Goal: Task Accomplishment & Management: Manage account settings

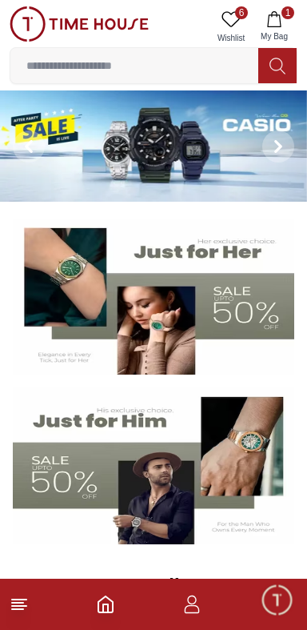
click at [222, 9] on link "6 Wishlist" at bounding box center [231, 26] width 40 height 41
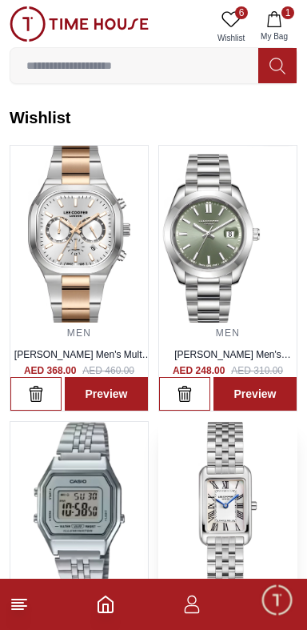
click at [228, 503] on img at bounding box center [228, 510] width 138 height 177
click at [226, 510] on img at bounding box center [228, 510] width 138 height 177
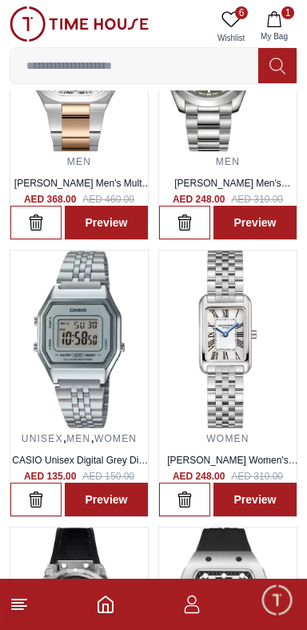
scroll to position [170, 0]
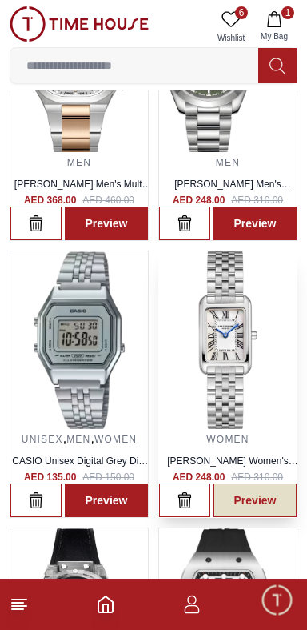
click at [250, 506] on link "Preview" at bounding box center [255, 500] width 83 height 34
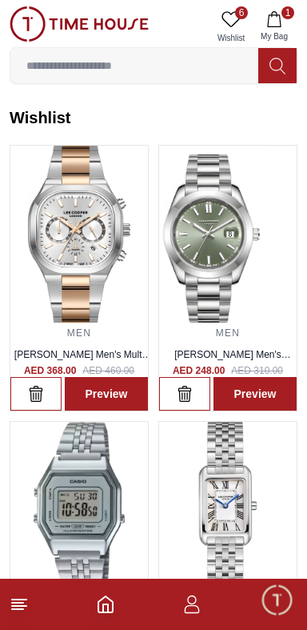
scroll to position [170, 0]
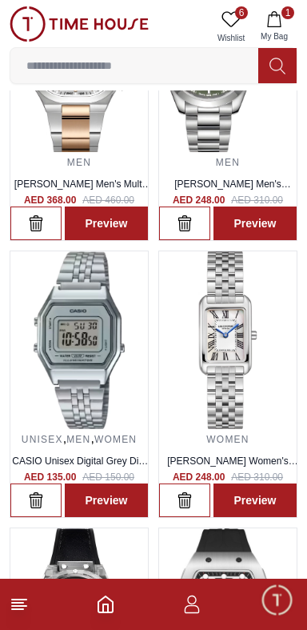
click at [18, 604] on icon at bounding box center [19, 603] width 19 height 19
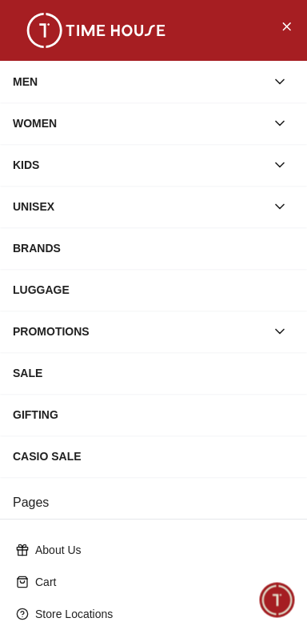
scroll to position [228, 0]
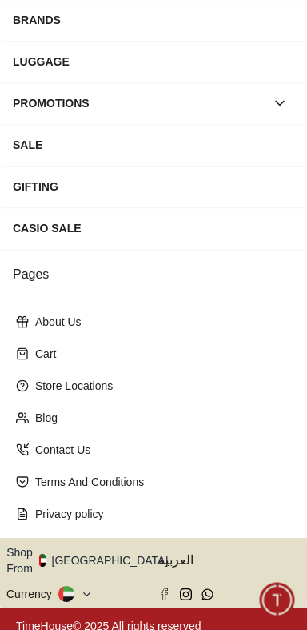
click at [97, 555] on button "Shop From [GEOGRAPHIC_DATA]" at bounding box center [93, 560] width 174 height 32
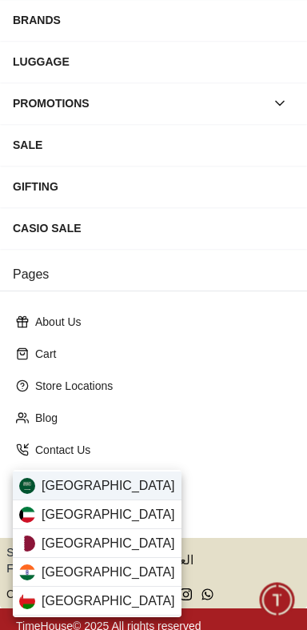
click at [102, 478] on span "[GEOGRAPHIC_DATA]" at bounding box center [109, 485] width 134 height 19
